Goal: Task Accomplishment & Management: Complete application form

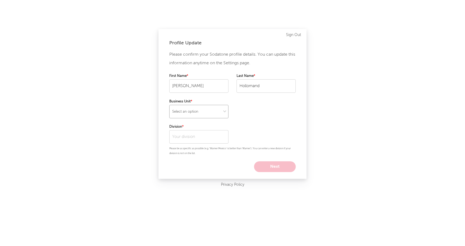
click at [200, 108] on select "Select an option" at bounding box center [198, 111] width 59 height 13
select select "warner_chappell"
click at [169, 105] on select "Select an option" at bounding box center [198, 111] width 59 height 13
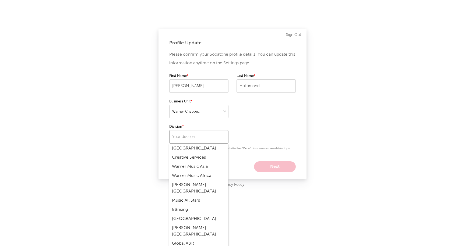
click at [195, 137] on input "text" at bounding box center [198, 136] width 59 height 13
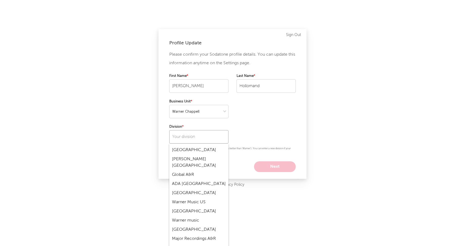
scroll to position [70, 0]
click at [192, 197] on div "Warner Music US" at bounding box center [198, 201] width 59 height 9
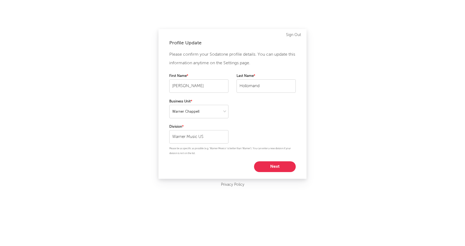
type input "Warner Music US"
click at [185, 135] on input "Warner Music US" at bounding box center [198, 136] width 59 height 13
drag, startPoint x: 180, startPoint y: 138, endPoint x: 156, endPoint y: 138, distance: 23.9
click at [156, 138] on div "Profile Update Please confirm your Sodatone profile details. You can update thi…" at bounding box center [232, 123] width 465 height 246
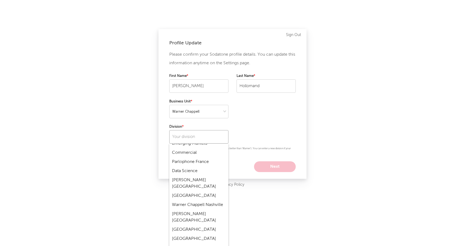
scroll to position [1682, 0]
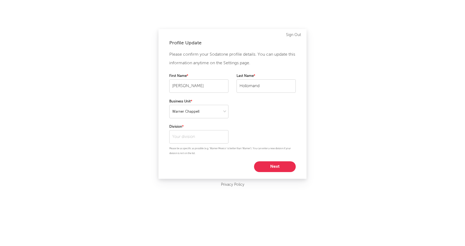
type input "Warner Chappell LA"
click at [278, 164] on button "Next" at bounding box center [275, 166] width 42 height 11
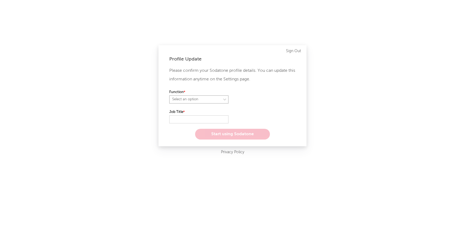
click at [196, 101] on select "Select an option" at bounding box center [198, 100] width 59 height 8
select select "anr"
click at [169, 96] on select "Select an option" at bounding box center [198, 100] width 59 height 8
click at [185, 118] on input "text" at bounding box center [198, 119] width 59 height 8
click at [241, 98] on select "Select an option" at bounding box center [265, 100] width 59 height 8
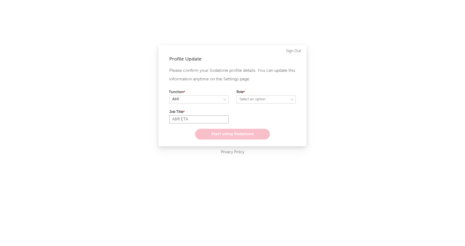
click at [189, 119] on input "A&R ETA" at bounding box center [198, 119] width 59 height 8
type input "A&R"
click at [245, 100] on select "Select an option" at bounding box center [265, 100] width 59 height 8
select select "other"
click at [236, 96] on select "Select an option" at bounding box center [265, 100] width 59 height 8
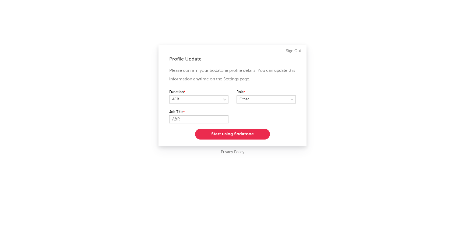
click at [240, 135] on button "Start using Sodatone" at bounding box center [232, 134] width 75 height 11
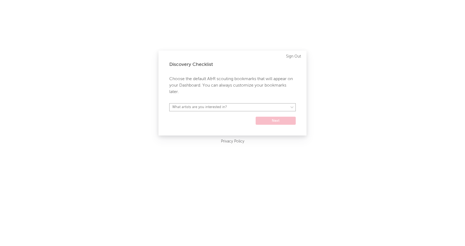
click at [215, 109] on select "What artists are you interested in? [GEOGRAPHIC_DATA] [GEOGRAPHIC_DATA] General…" at bounding box center [232, 107] width 126 height 8
click at [245, 108] on select "What artists are you interested in? [GEOGRAPHIC_DATA] [GEOGRAPHIC_DATA] General…" at bounding box center [232, 107] width 126 height 8
click at [169, 103] on select "What artists are you interested in? [GEOGRAPHIC_DATA] [GEOGRAPHIC_DATA] General…" at bounding box center [232, 107] width 126 height 8
click at [246, 110] on select "[GEOGRAPHIC_DATA] [GEOGRAPHIC_DATA] General [GEOGRAPHIC_DATA] [GEOGRAPHIC_DATA]…" at bounding box center [232, 107] width 126 height 8
select select "15"
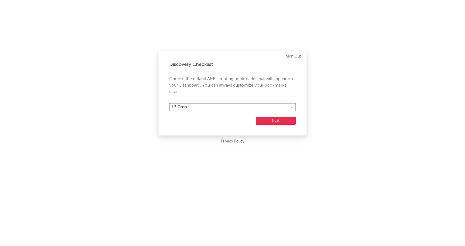
click at [169, 103] on select "[GEOGRAPHIC_DATA] [GEOGRAPHIC_DATA] General [GEOGRAPHIC_DATA] [GEOGRAPHIC_DATA]…" at bounding box center [232, 107] width 126 height 8
click at [273, 119] on button "Next" at bounding box center [276, 121] width 40 height 8
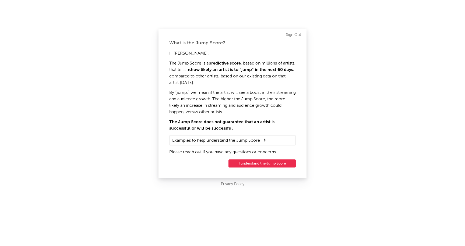
click at [248, 140] on summary "Examples to help understand the Jump Score" at bounding box center [232, 140] width 121 height 7
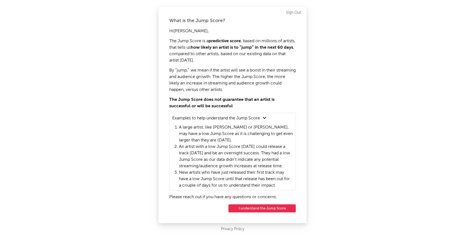
click at [256, 208] on button "I understand the Jump Score" at bounding box center [261, 208] width 67 height 8
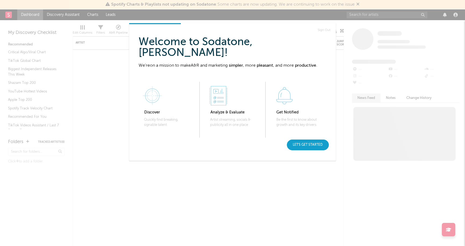
click at [308, 148] on div "Let's get started" at bounding box center [308, 145] width 42 height 11
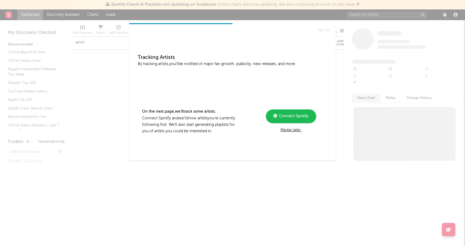
click at [293, 127] on div "Connect Spotify Maybe later." at bounding box center [291, 121] width 72 height 24
click at [292, 129] on div "Maybe later." at bounding box center [291, 130] width 72 height 6
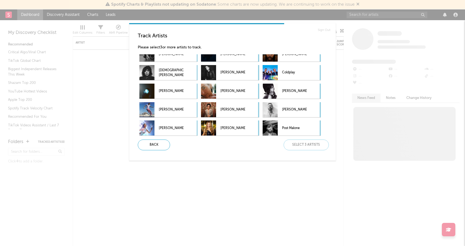
scroll to position [122, 0]
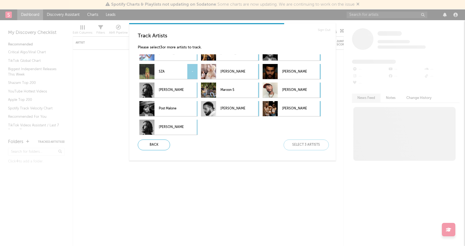
click at [176, 74] on p "SZA" at bounding box center [171, 72] width 25 height 12
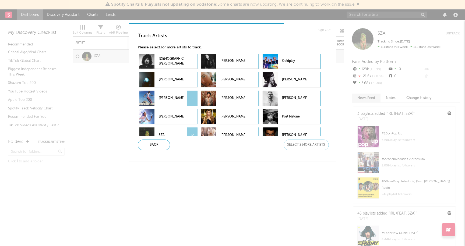
scroll to position [58, 0]
click at [172, 93] on p "[PERSON_NAME]" at bounding box center [171, 99] width 25 height 12
click at [295, 77] on p "[PERSON_NAME]" at bounding box center [294, 80] width 25 height 12
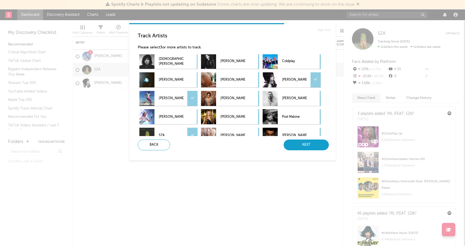
click at [310, 148] on div "Next" at bounding box center [306, 145] width 45 height 11
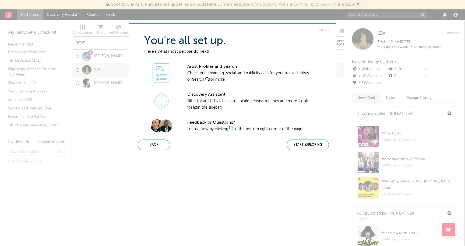
click at [310, 148] on div "Start Exploring" at bounding box center [308, 145] width 42 height 11
